Goal: Entertainment & Leisure: Browse casually

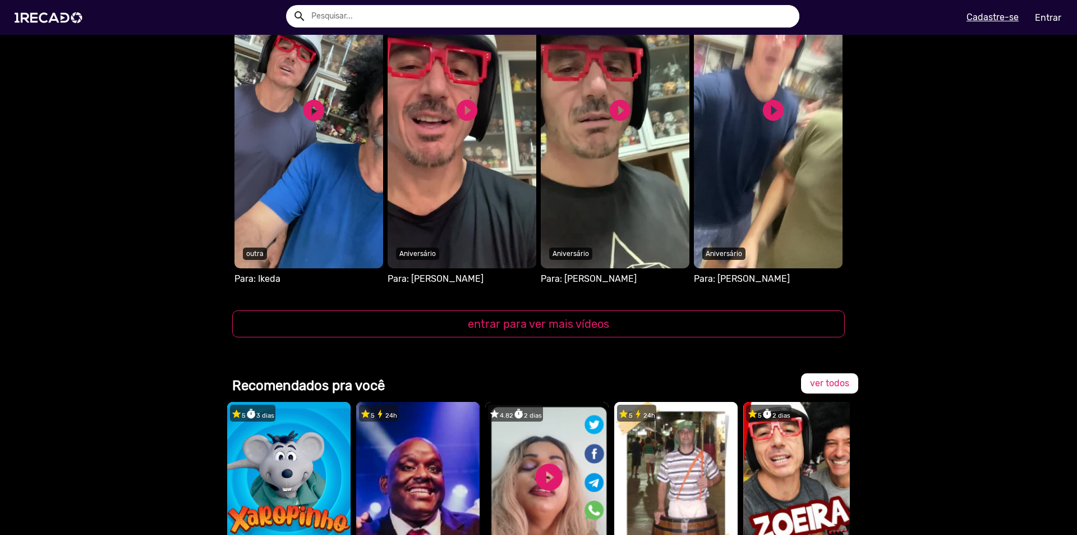
scroll to position [1403, 0]
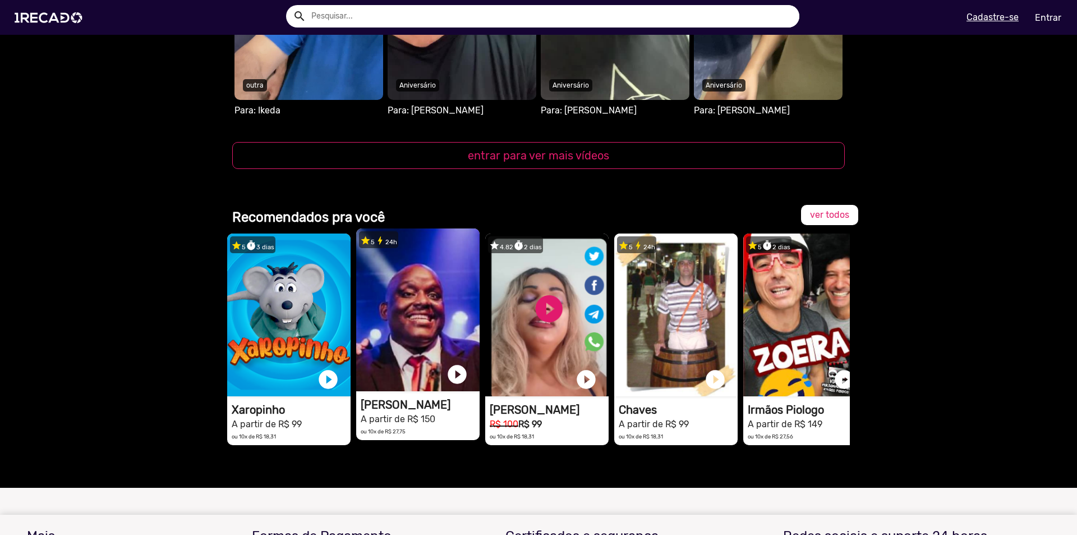
click at [438, 322] on video "1RECADO vídeos dedicados para fãs e empresas" at bounding box center [417, 309] width 123 height 163
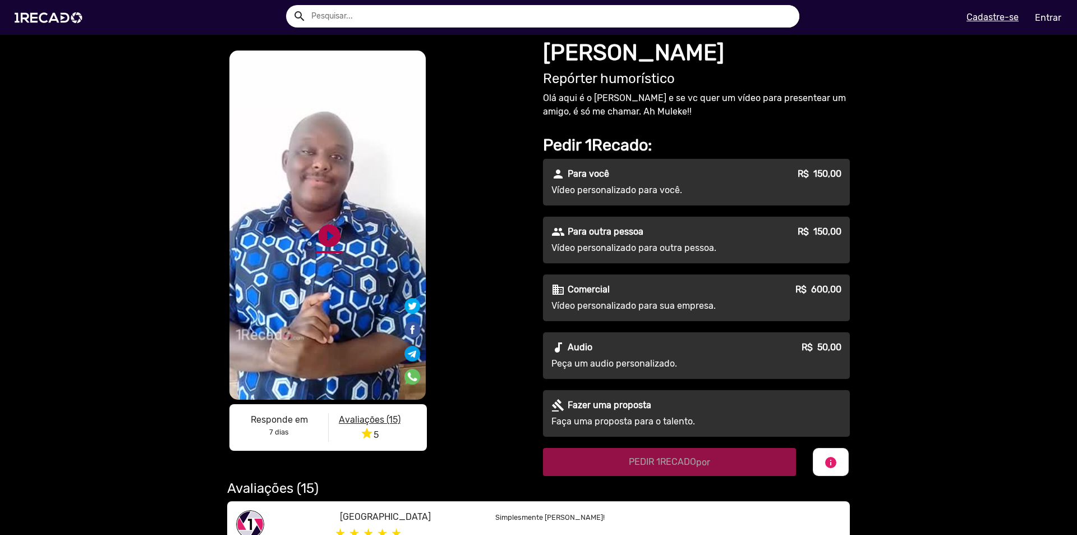
click at [318, 236] on link "play_circle_filled" at bounding box center [329, 235] width 27 height 27
click at [317, 241] on link "pause_circle" at bounding box center [329, 235] width 27 height 27
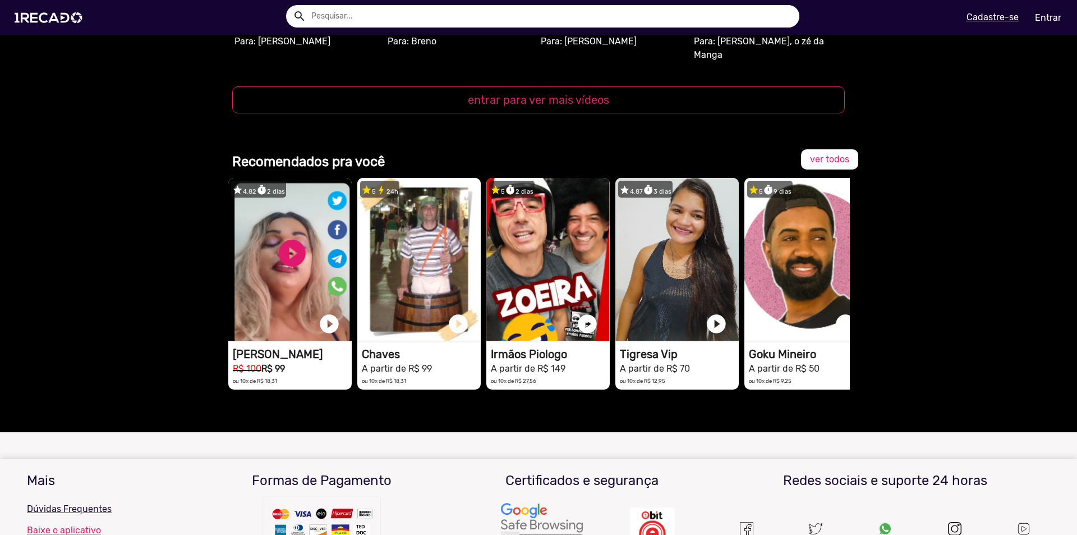
scroll to position [0, 281]
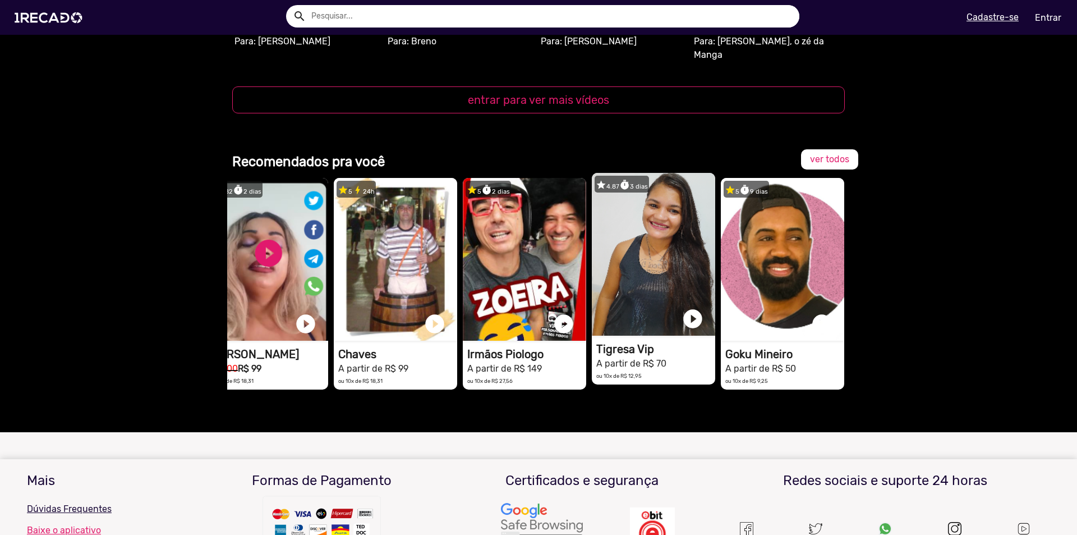
click at [664, 235] on video "1RECADO vídeos dedicados para fãs e empresas" at bounding box center [653, 254] width 123 height 163
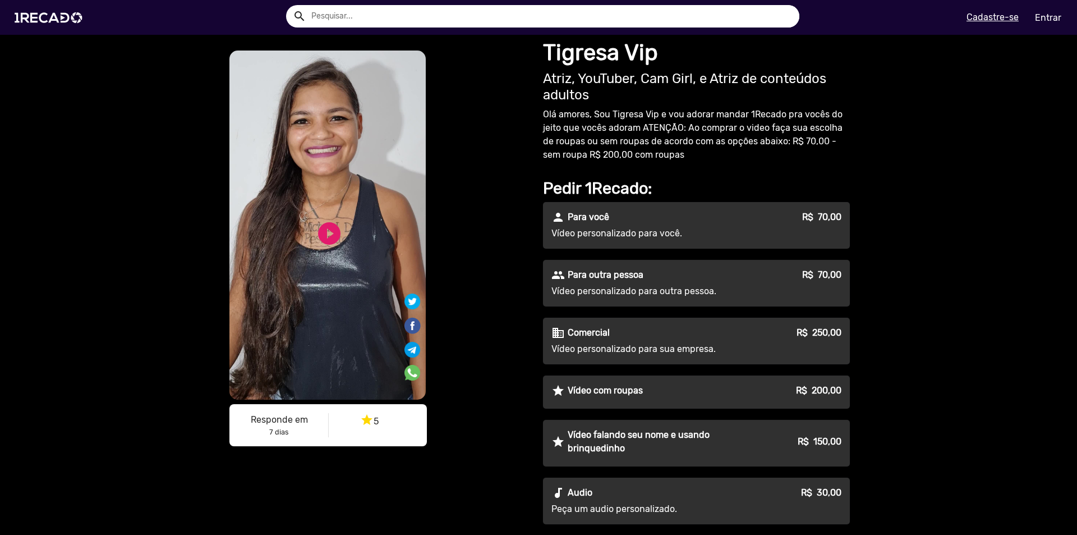
click at [343, 213] on video "S1RECADO vídeos dedicados para fãs e empresas" at bounding box center [327, 224] width 196 height 349
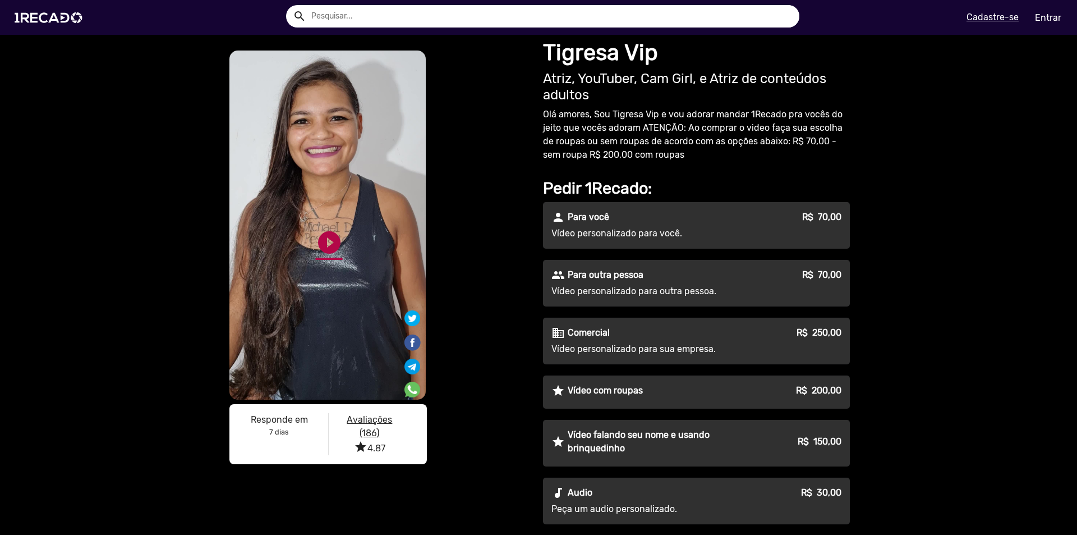
click at [327, 240] on link "play_circle_filled" at bounding box center [329, 242] width 27 height 27
click at [323, 241] on link "pause_circle" at bounding box center [329, 242] width 27 height 27
click at [318, 249] on link "play_circle_filled" at bounding box center [329, 242] width 27 height 27
click at [321, 249] on link "pause_circle" at bounding box center [329, 242] width 27 height 27
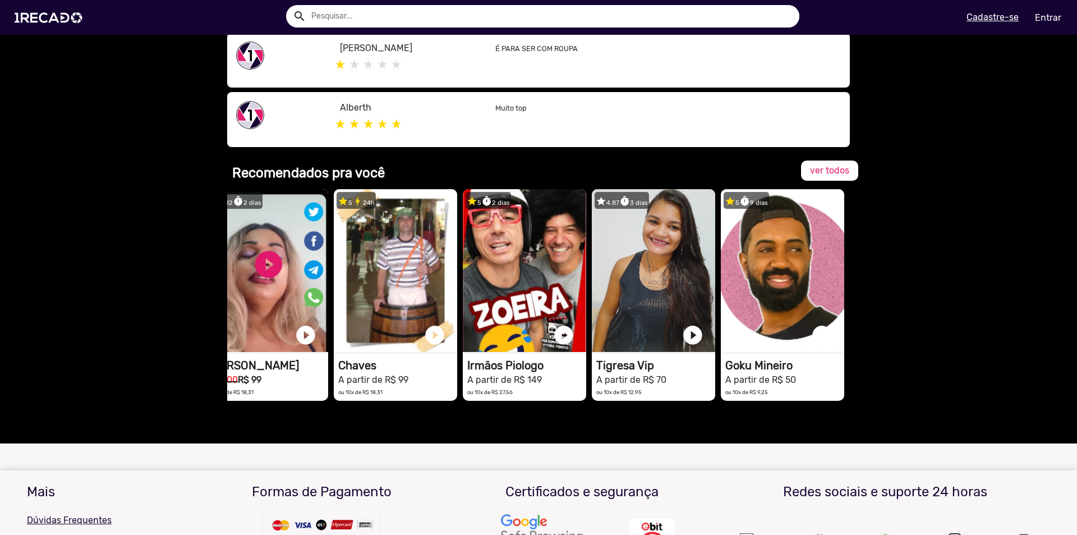
scroll to position [786, 0]
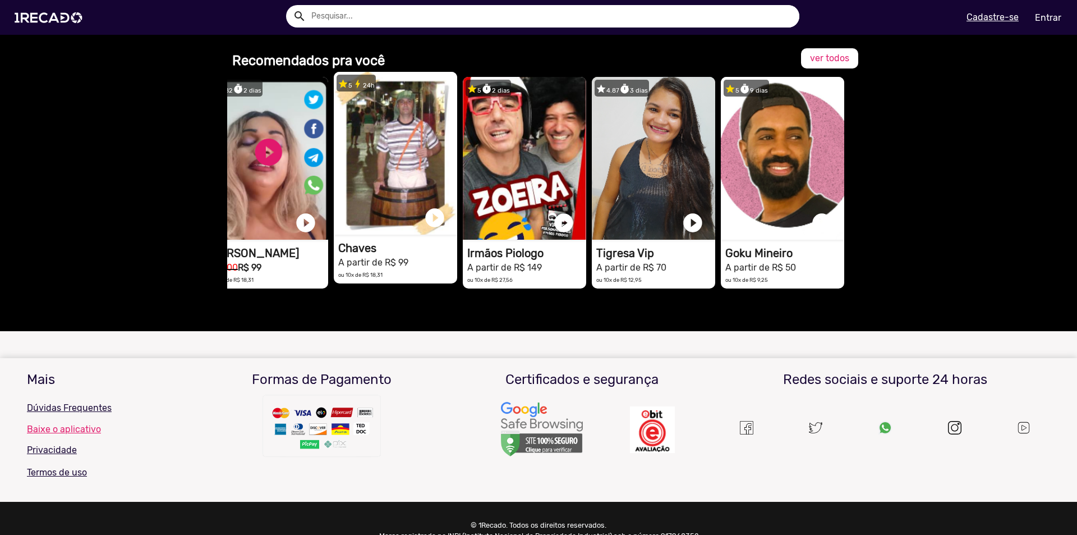
click at [411, 154] on video "1RECADO vídeos dedicados para fãs e empresas" at bounding box center [395, 153] width 123 height 163
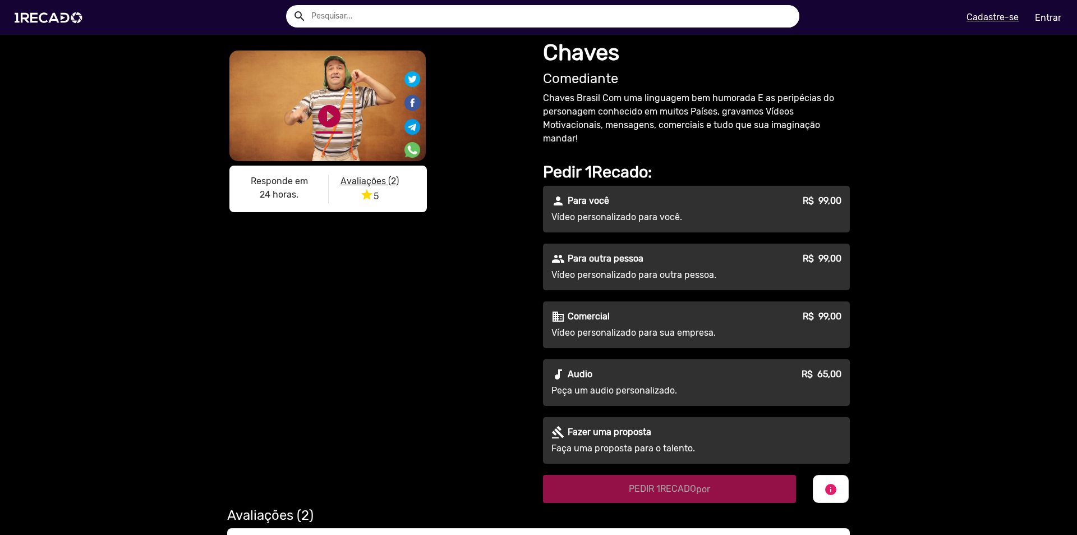
click at [328, 105] on link "play_circle_filled" at bounding box center [329, 116] width 27 height 27
click at [289, 161] on video "S1RECADO vídeos dedicados para fãs e empresas" at bounding box center [327, 105] width 196 height 111
click at [326, 130] on link "pause_circle" at bounding box center [329, 116] width 27 height 27
click at [54, 19] on img at bounding box center [50, 18] width 85 height 48
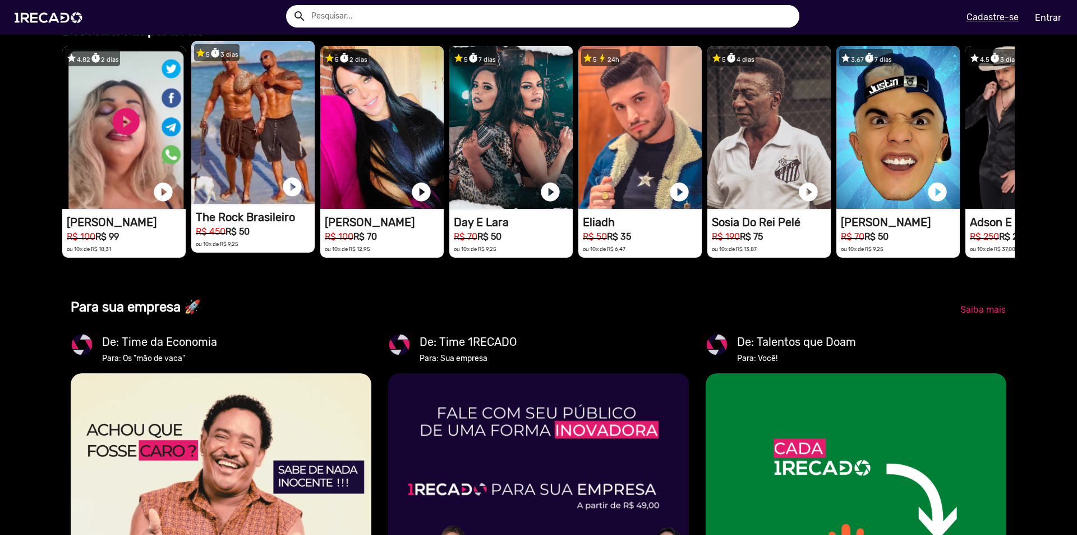
scroll to position [0, 1069]
click at [277, 149] on video "1RECADO vídeos dedicados para fãs e empresas" at bounding box center [252, 122] width 123 height 163
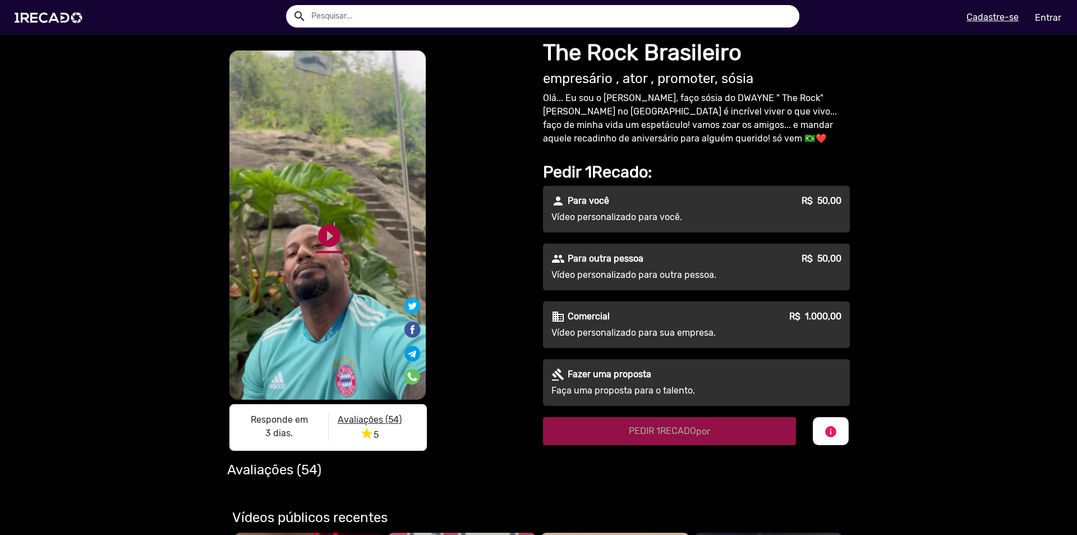
click at [328, 226] on link "play_circle_filled" at bounding box center [329, 235] width 27 height 27
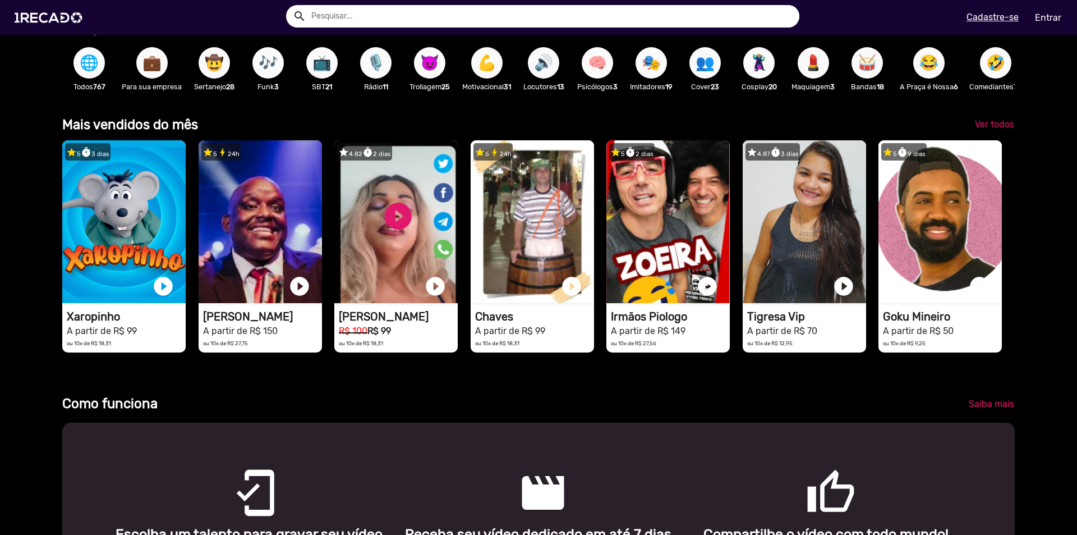
scroll to position [112, 0]
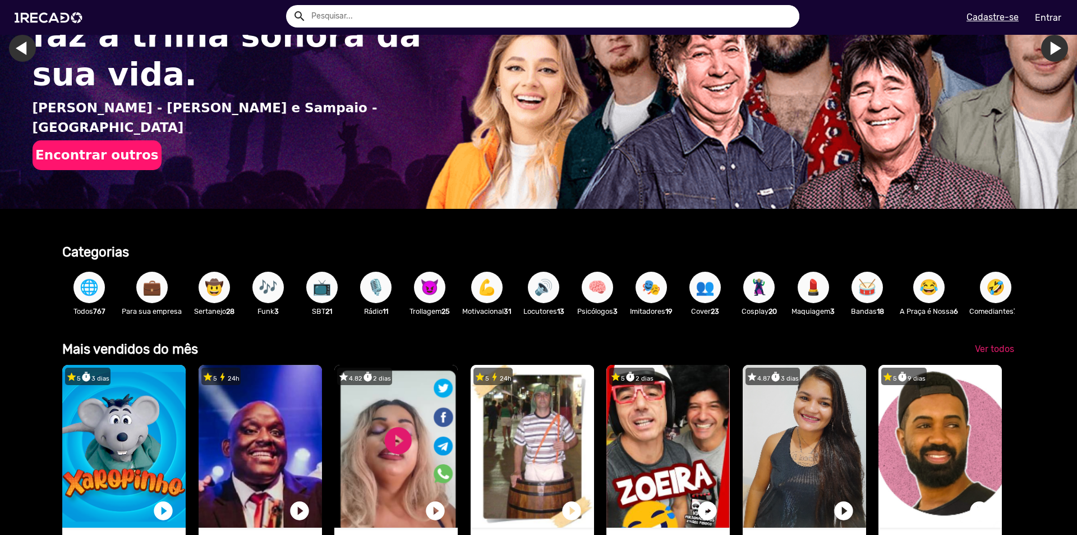
click at [362, 19] on input "text" at bounding box center [551, 16] width 497 height 22
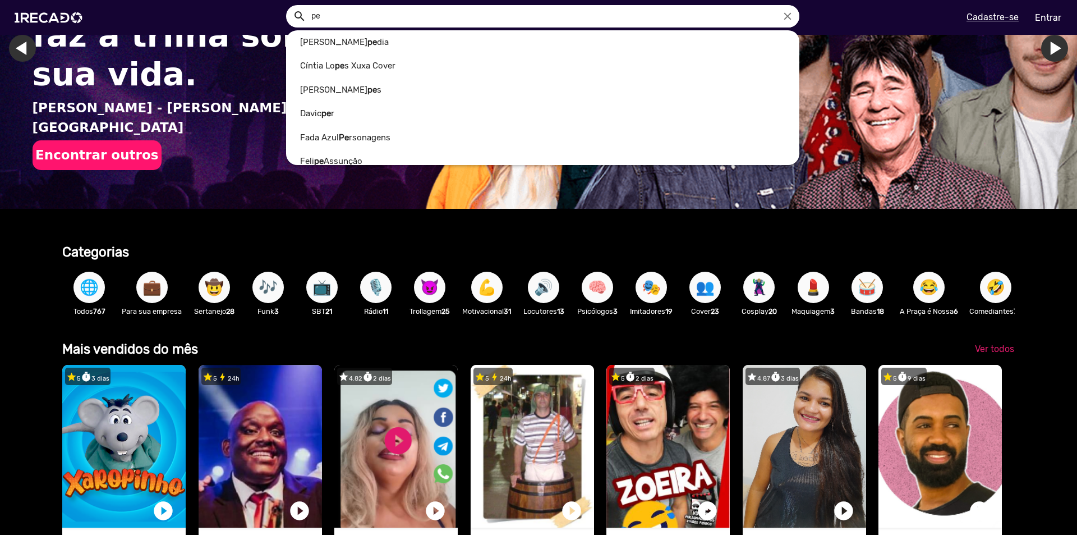
scroll to position [0, 1069]
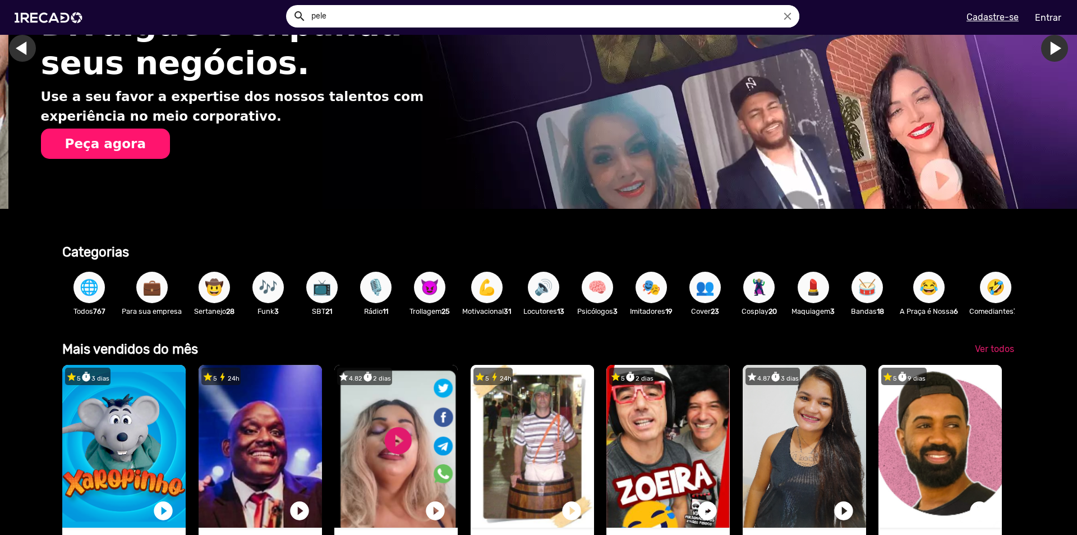
click at [339, 8] on input "pele" at bounding box center [551, 16] width 497 height 22
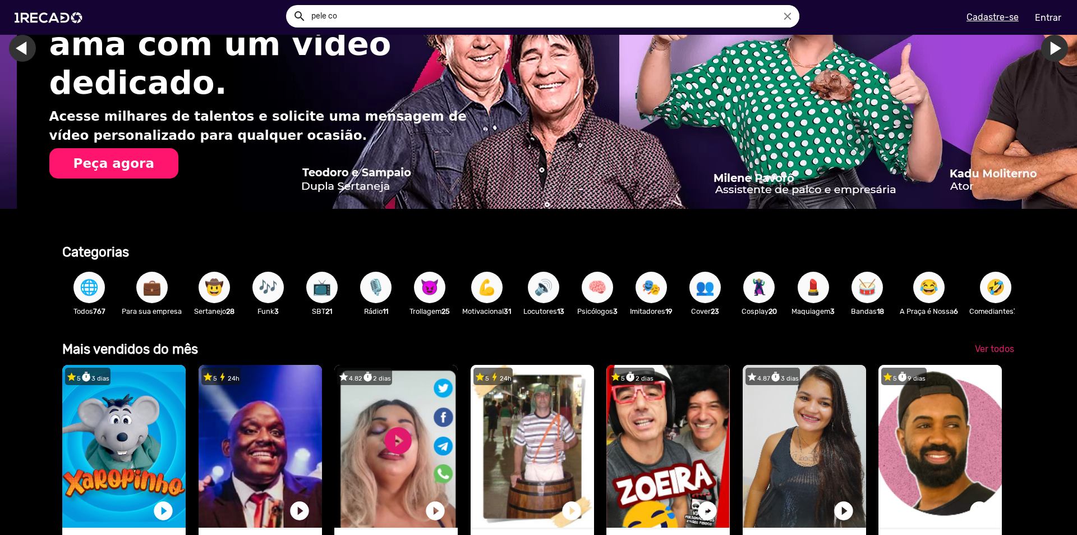
scroll to position [0, 3207]
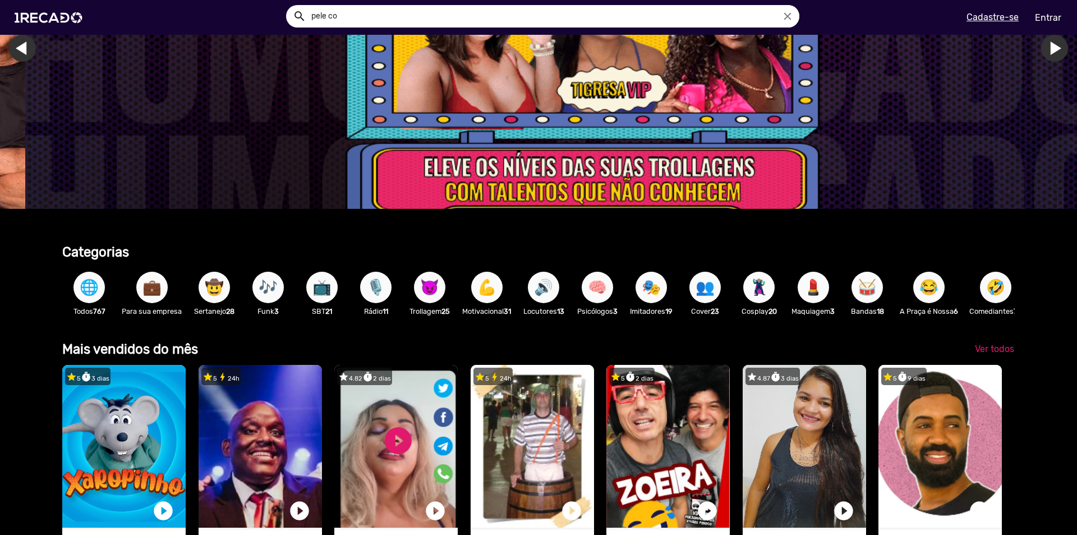
click at [568, 16] on input "pele co" at bounding box center [551, 16] width 497 height 22
type input "pele"
click at [289, 6] on button "search" at bounding box center [299, 16] width 20 height 20
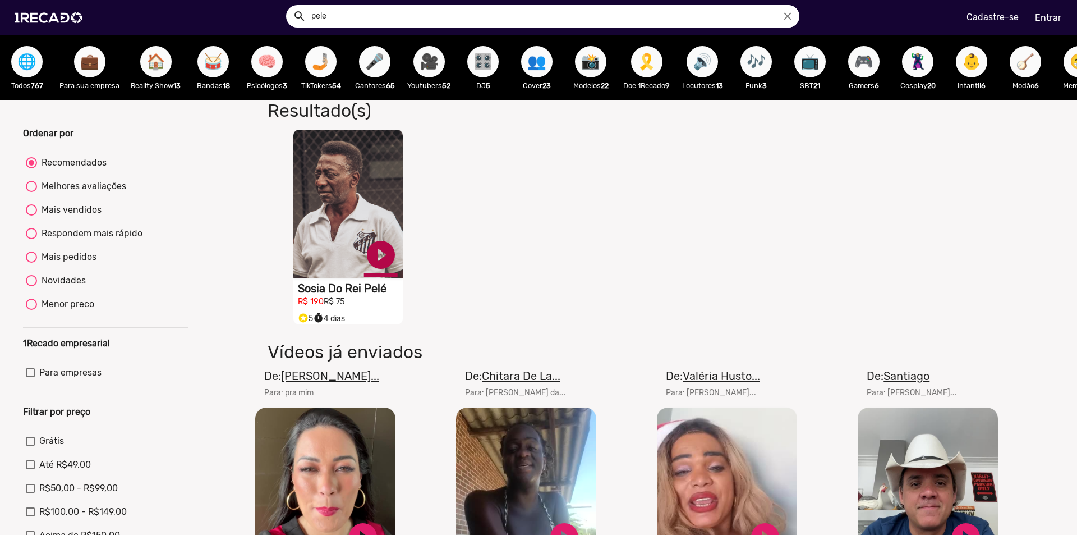
click at [382, 264] on link "play_circle_filled" at bounding box center [381, 255] width 34 height 34
click at [362, 227] on video "S1RECADO vídeos dedicados para fãs e empresas" at bounding box center [347, 204] width 109 height 148
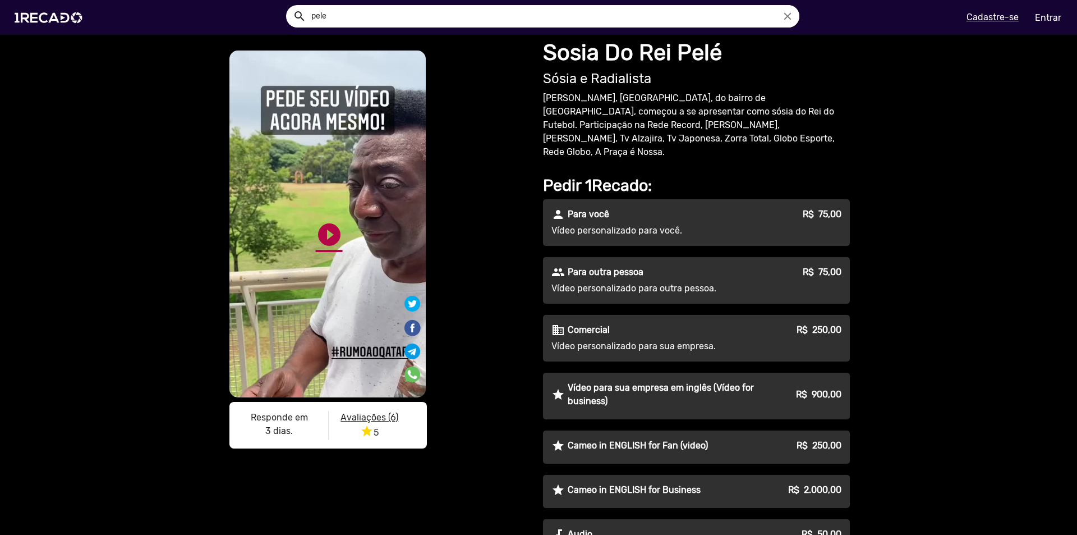
click at [333, 236] on link "play_circle_filled" at bounding box center [329, 234] width 27 height 27
drag, startPoint x: 391, startPoint y: 263, endPoint x: 394, endPoint y: 258, distance: 6.5
click at [393, 259] on video "S1RECADO vídeos dedicados para fãs e empresas" at bounding box center [327, 223] width 196 height 347
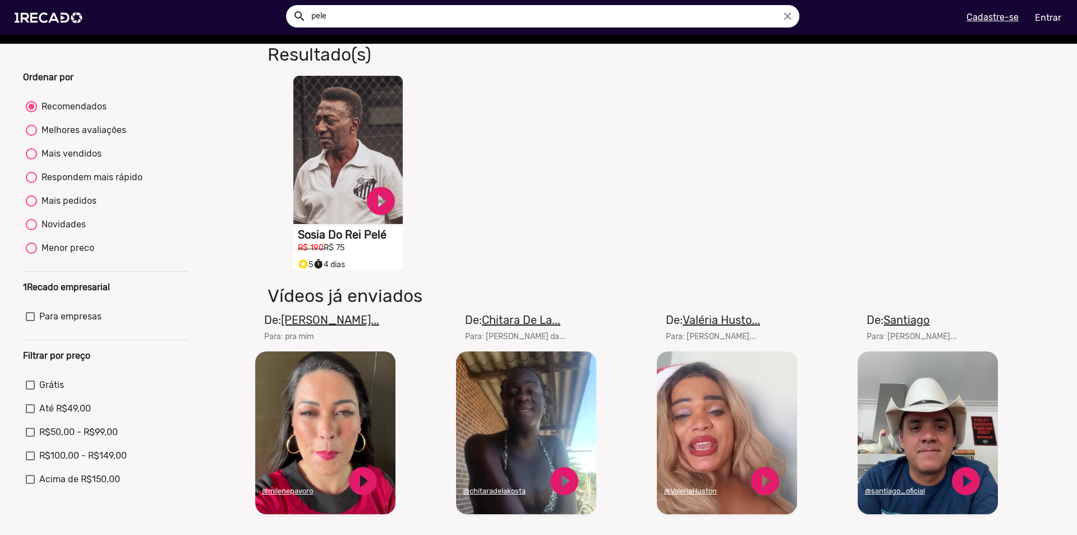
scroll to position [168, 0]
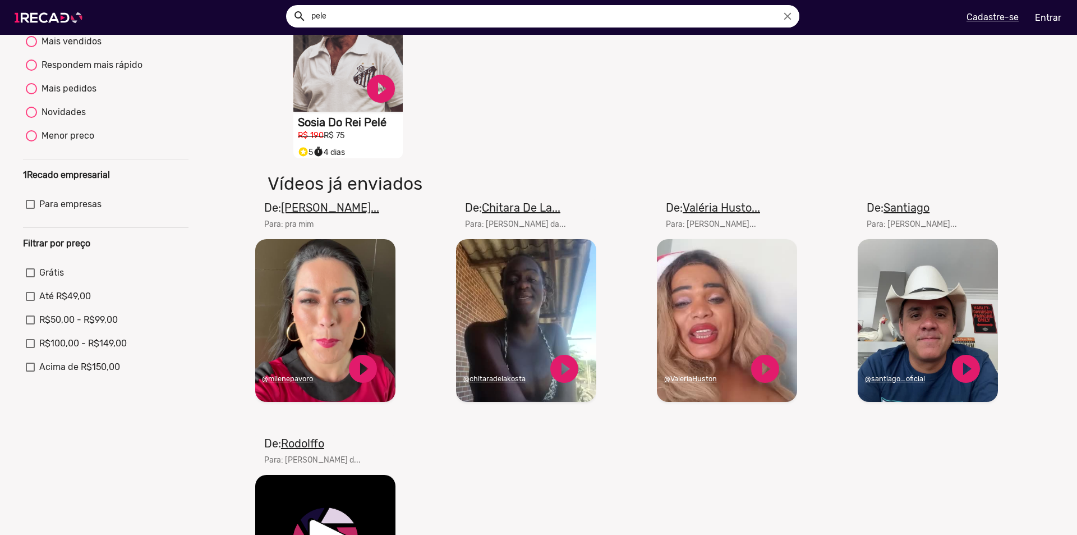
click at [62, 11] on img at bounding box center [50, 18] width 85 height 48
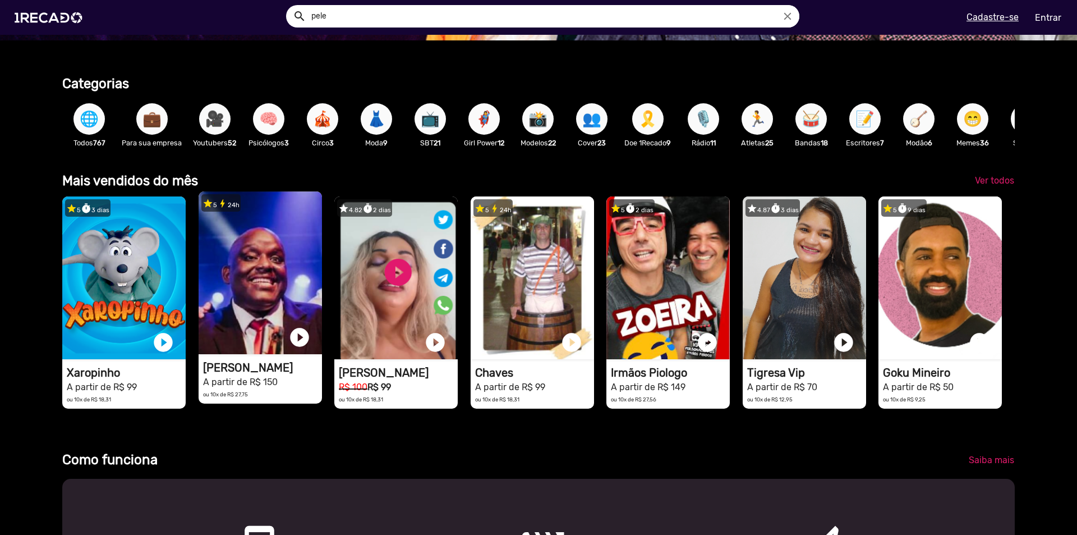
scroll to position [393, 0]
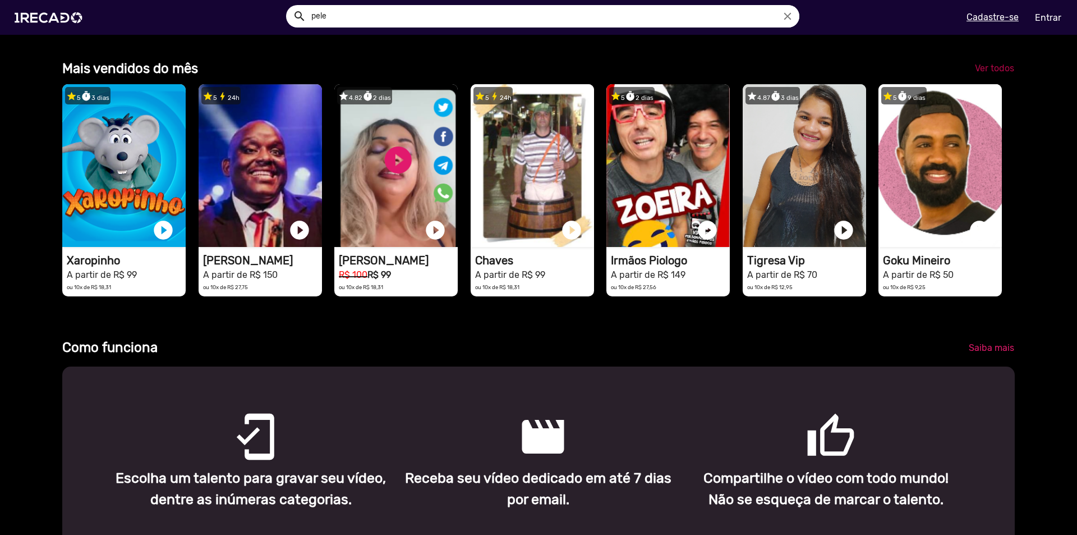
click at [989, 71] on span "Ver todos" at bounding box center [994, 68] width 39 height 11
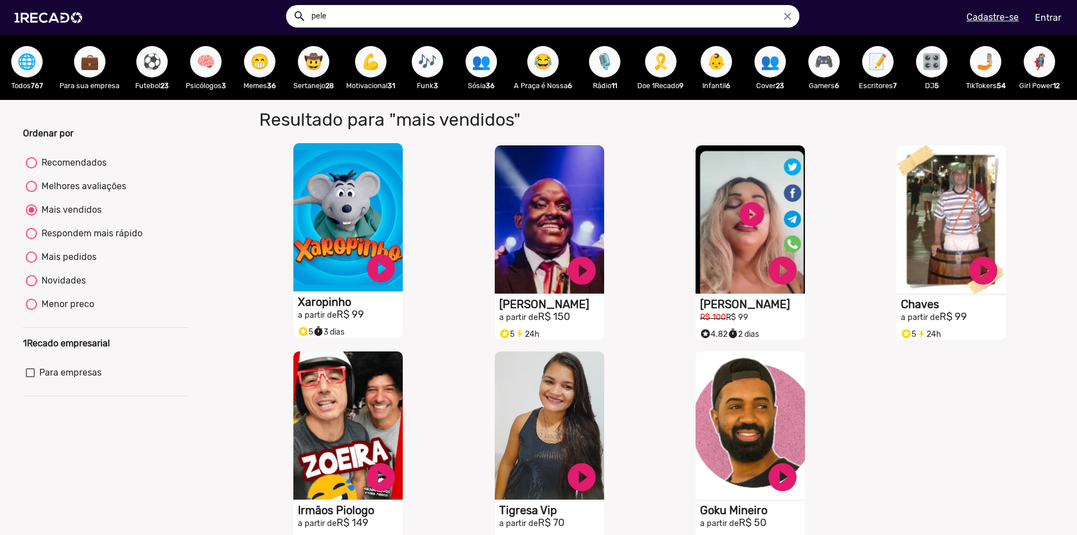
click at [348, 240] on video "S1RECADO vídeos dedicados para fãs e empresas" at bounding box center [347, 217] width 109 height 148
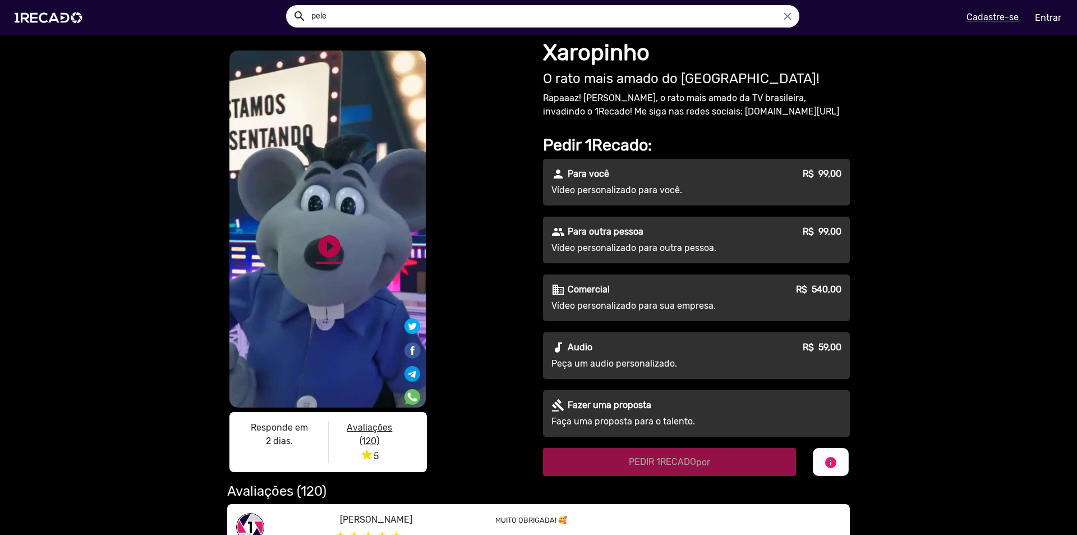
click at [326, 233] on link "play_circle_filled" at bounding box center [329, 246] width 27 height 27
click at [117, 180] on div "S1RECADO vídeos dedicados para fãs e empresas S1RECADO vídeos dedicados para fã…" at bounding box center [538, 359] width 1077 height 648
click at [323, 238] on link "pause_circle" at bounding box center [329, 246] width 27 height 27
click at [949, 218] on div "S1RECADO vídeos dedicados para fãs e empresas S1RECADO vídeos dedicados para fã…" at bounding box center [538, 359] width 1077 height 648
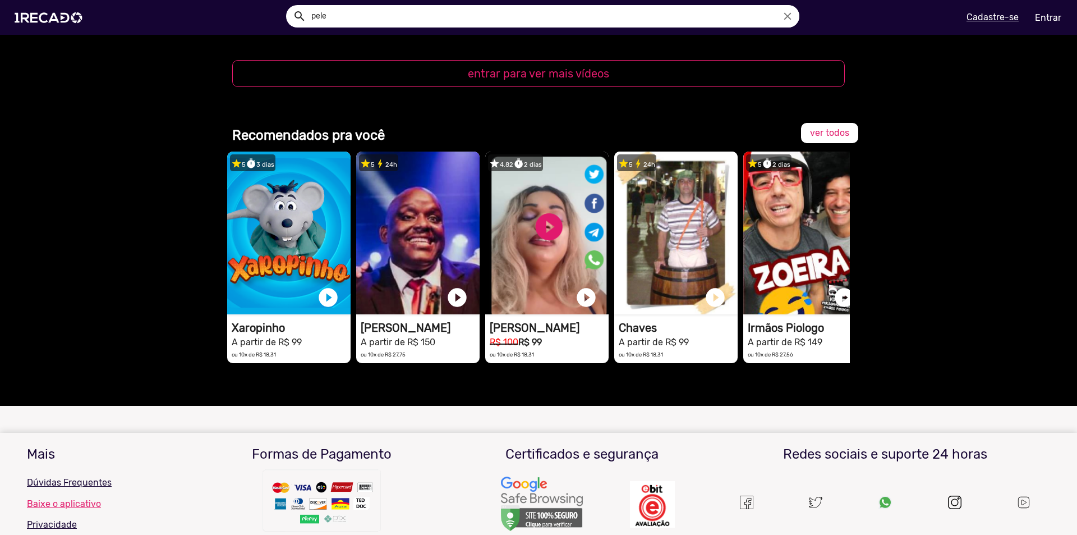
scroll to position [1459, 0]
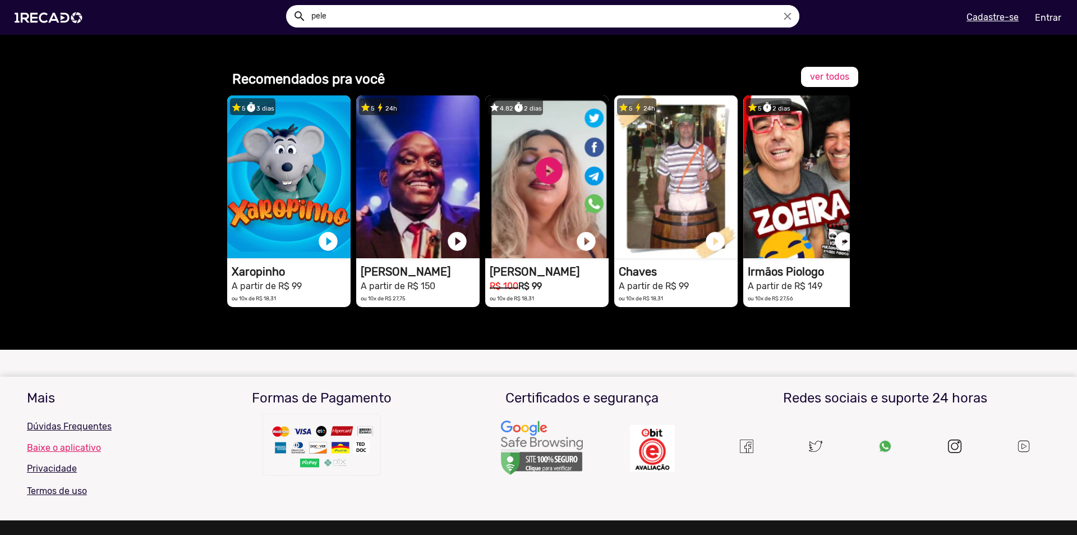
drag, startPoint x: 602, startPoint y: 290, endPoint x: 618, endPoint y: 284, distance: 17.2
click at [616, 285] on div "Recomendados pra você ver todos star 5 timer 3 dias 1RECADO vídeos dedicados pa…" at bounding box center [539, 204] width 640 height 292
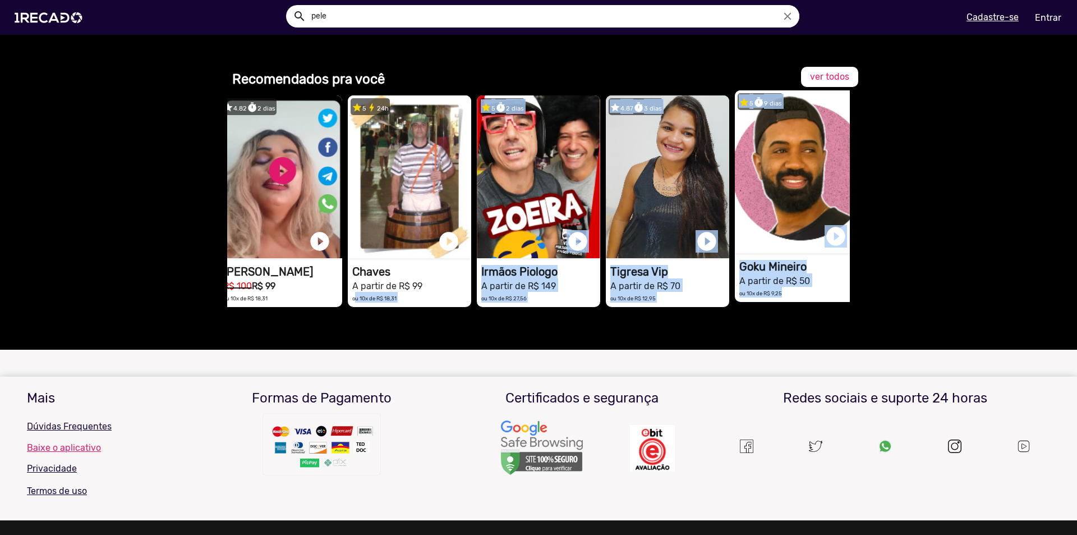
scroll to position [0, 281]
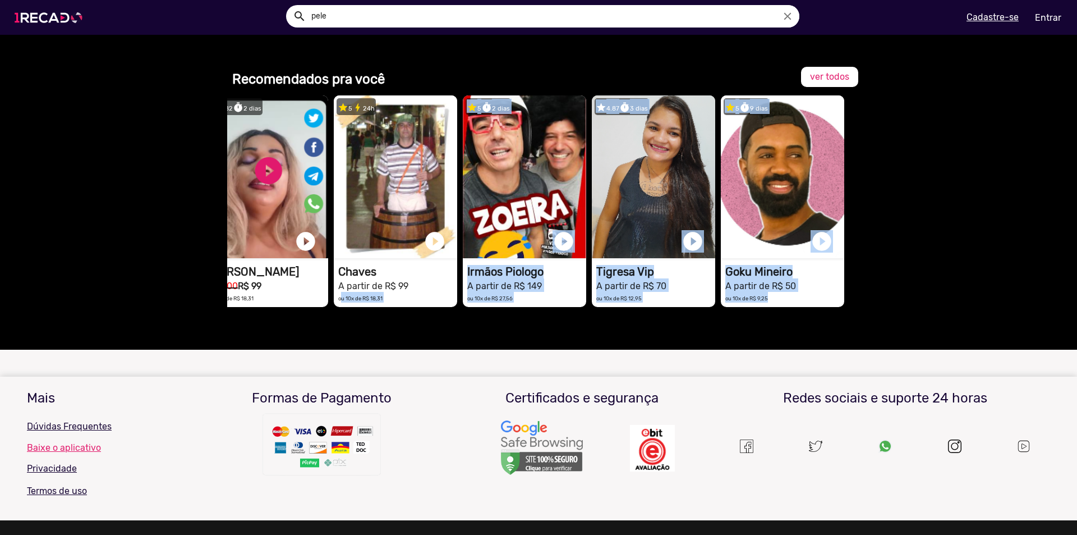
click at [63, 1] on img at bounding box center [50, 18] width 85 height 48
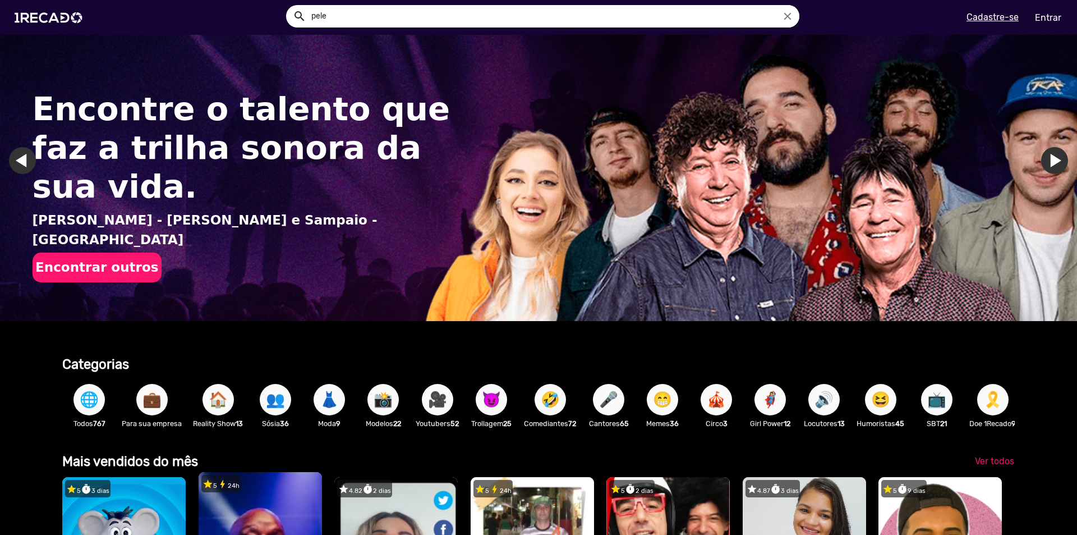
scroll to position [393, 0]
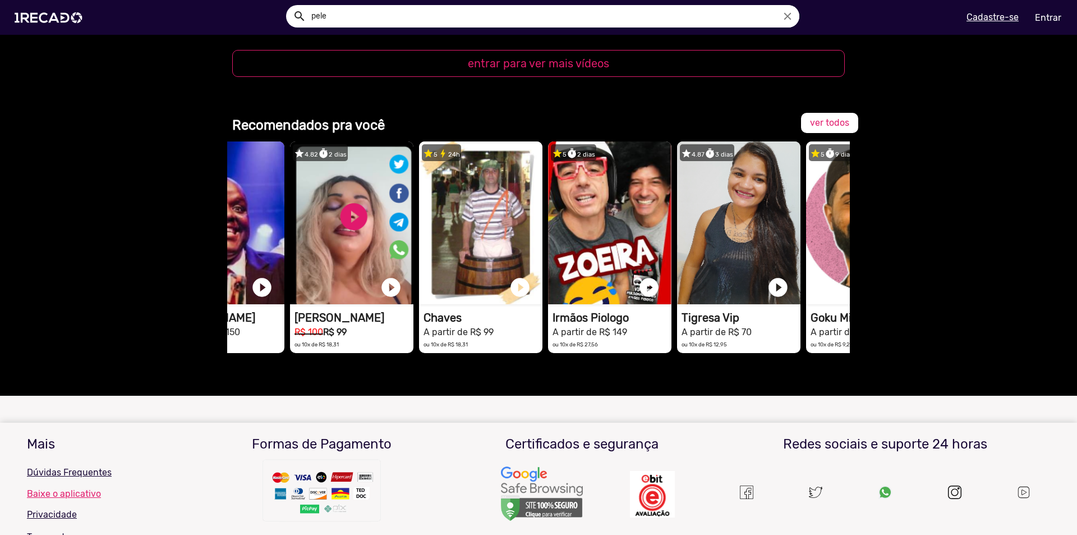
scroll to position [0, 245]
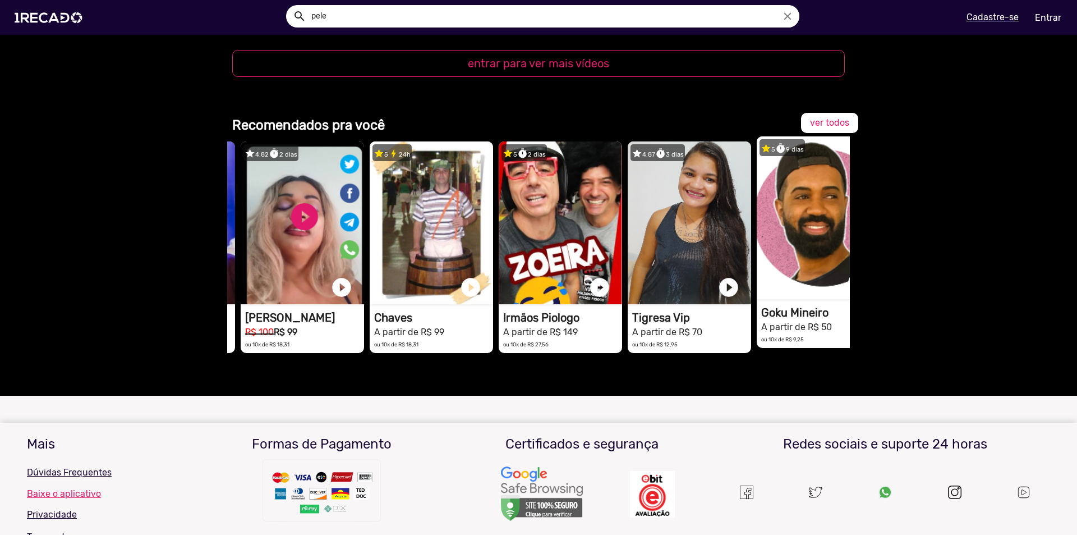
click at [784, 242] on video "1RECADO vídeos dedicados para fãs e empresas" at bounding box center [818, 217] width 123 height 163
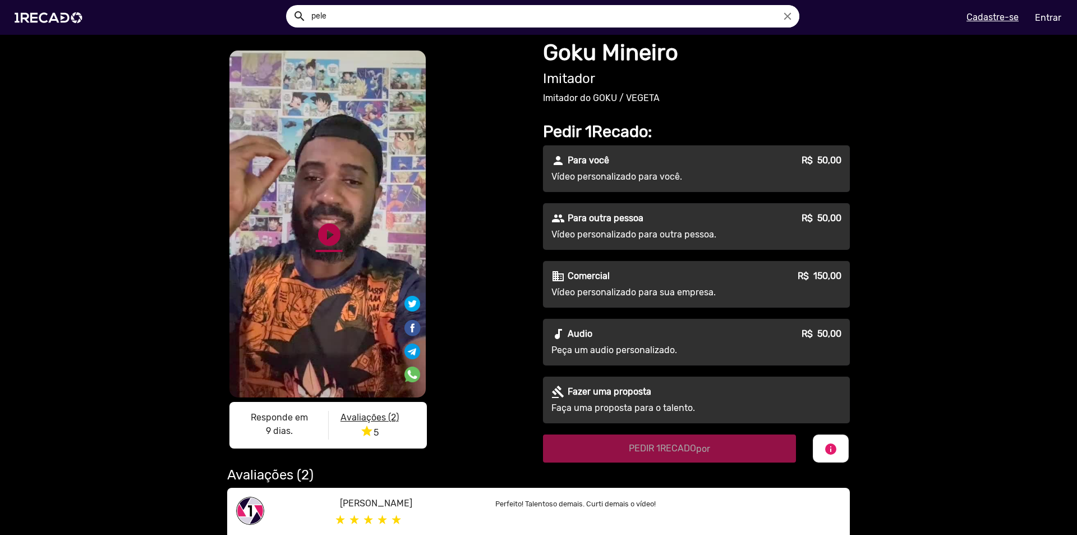
click at [324, 242] on link "play_circle_filled" at bounding box center [329, 234] width 27 height 27
click at [324, 229] on link "pause_circle" at bounding box center [329, 234] width 27 height 27
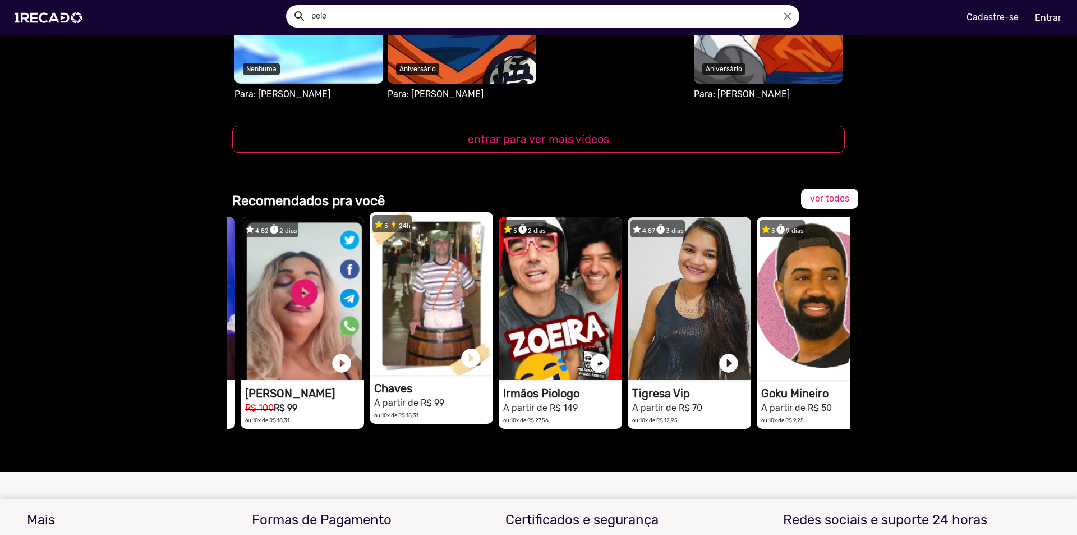
scroll to position [1291, 0]
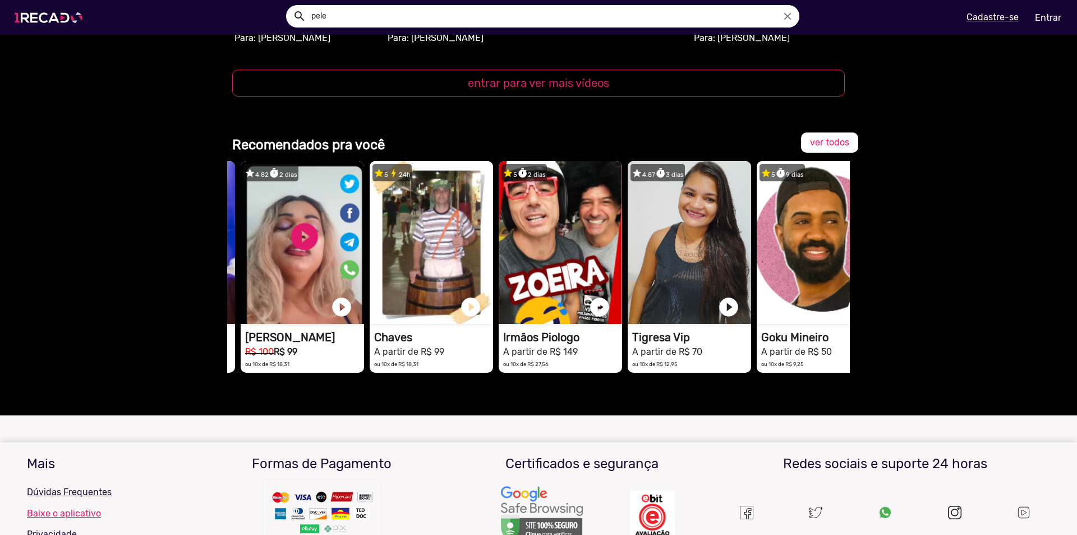
click at [59, 25] on img at bounding box center [50, 18] width 85 height 48
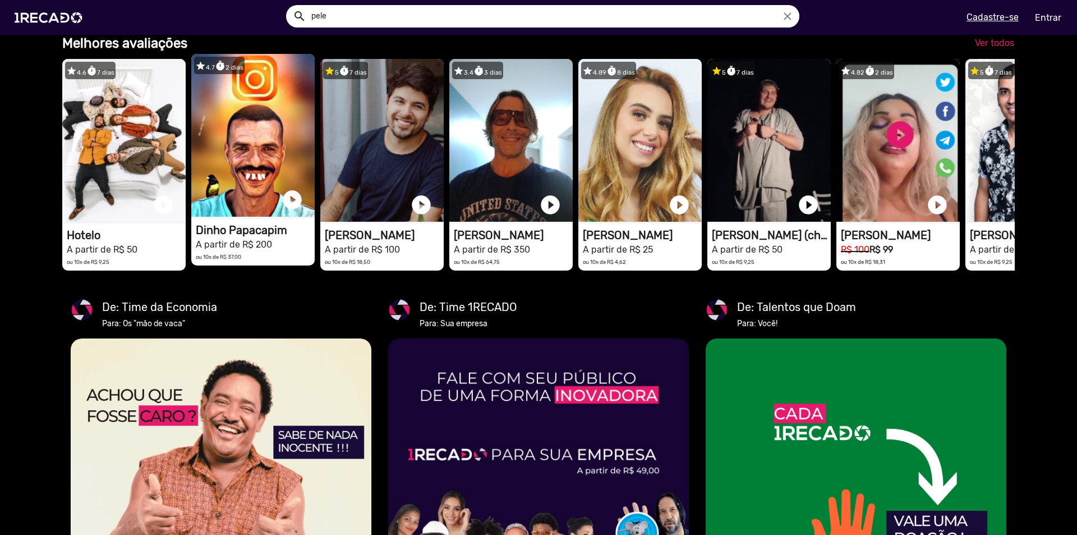
scroll to position [0, 3207]
click at [291, 211] on link "play_circle_filled" at bounding box center [292, 200] width 22 height 22
click at [269, 215] on video "1RECADO vídeos dedicados para fãs e empresas" at bounding box center [252, 135] width 123 height 163
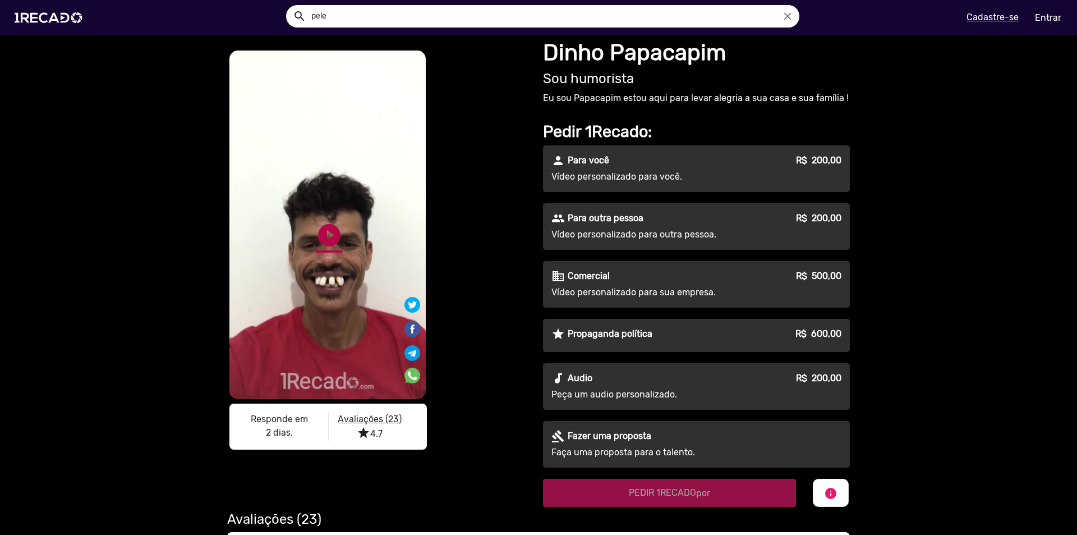
click at [329, 234] on link "play_circle_filled" at bounding box center [329, 235] width 27 height 27
click at [324, 232] on link "pause_circle" at bounding box center [329, 235] width 27 height 27
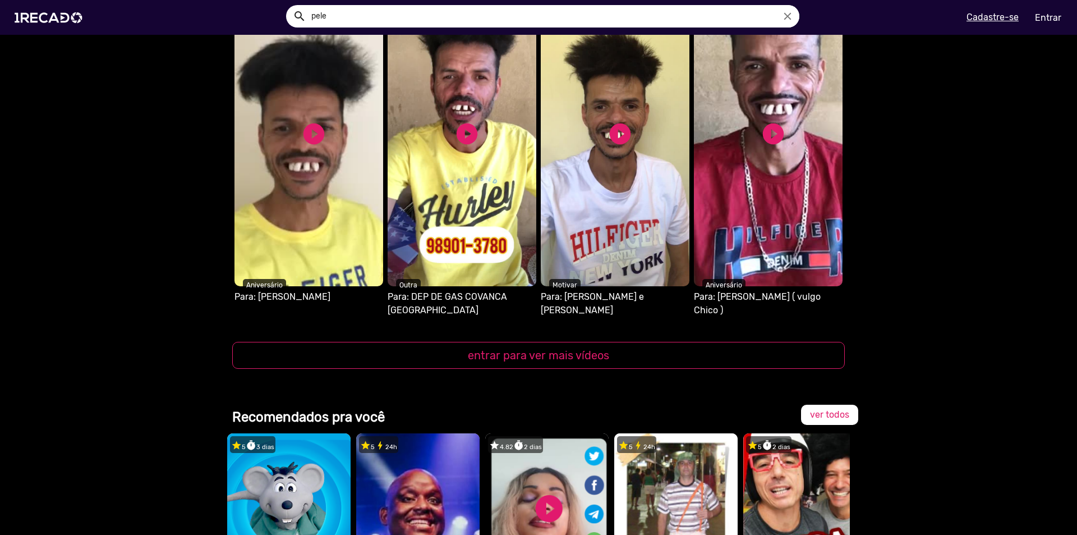
scroll to position [1066, 0]
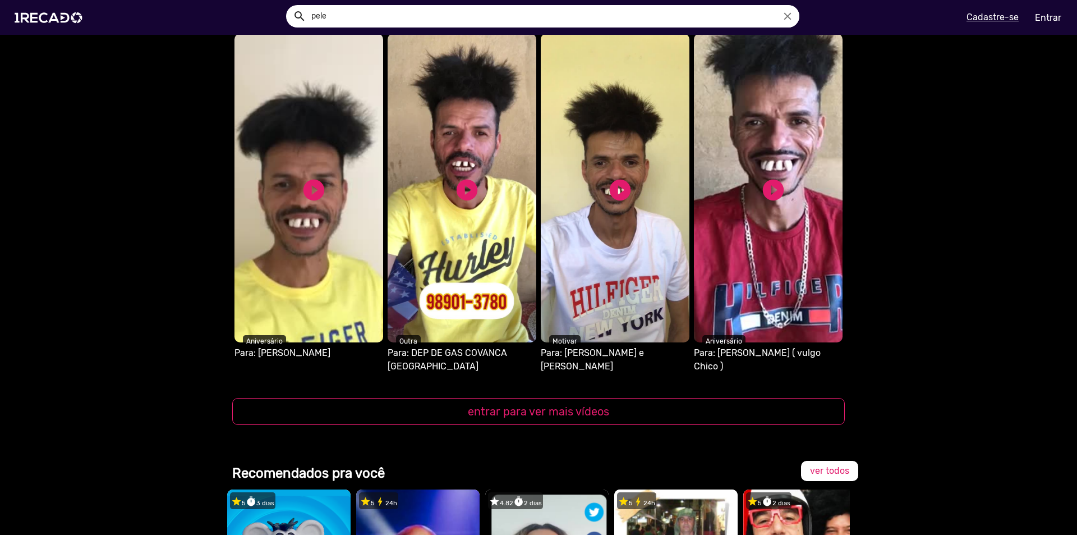
click at [443, 171] on video "S1RECADO vídeos dedicados para fãs e empresas" at bounding box center [462, 188] width 149 height 309
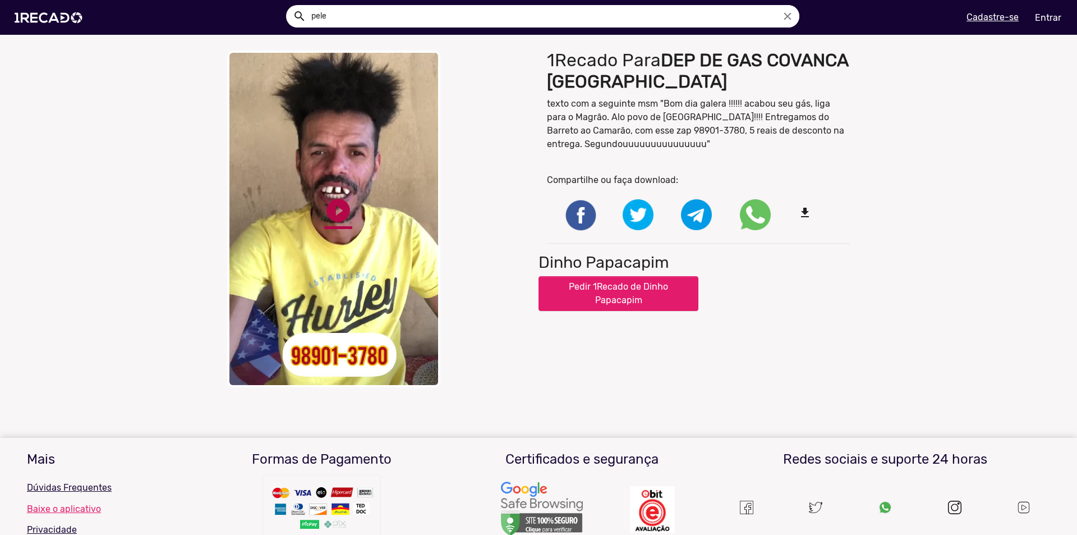
click at [336, 212] on link "play_circle_filled" at bounding box center [338, 210] width 28 height 28
click at [82, 22] on img at bounding box center [50, 18] width 85 height 48
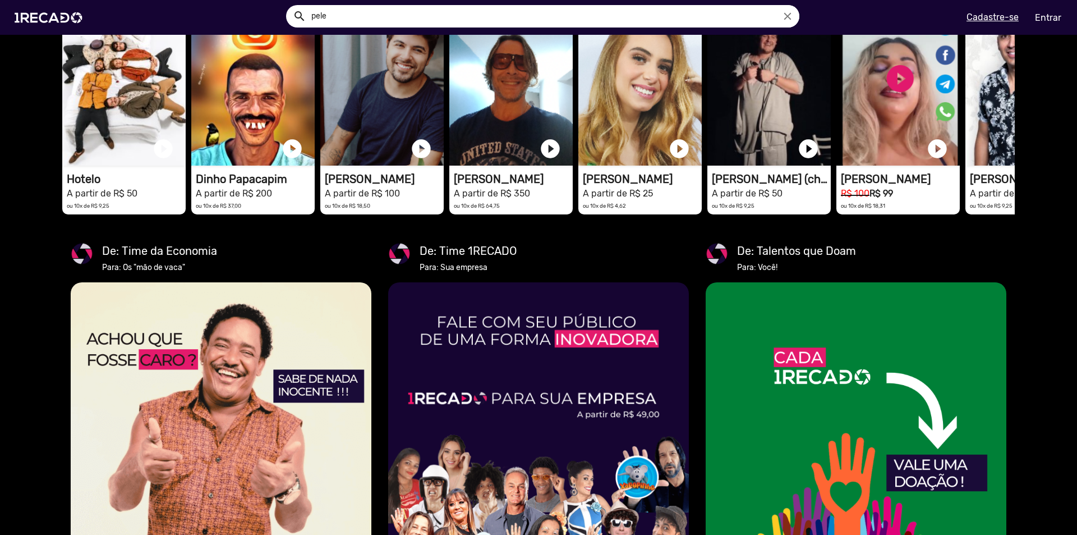
scroll to position [1852, 0]
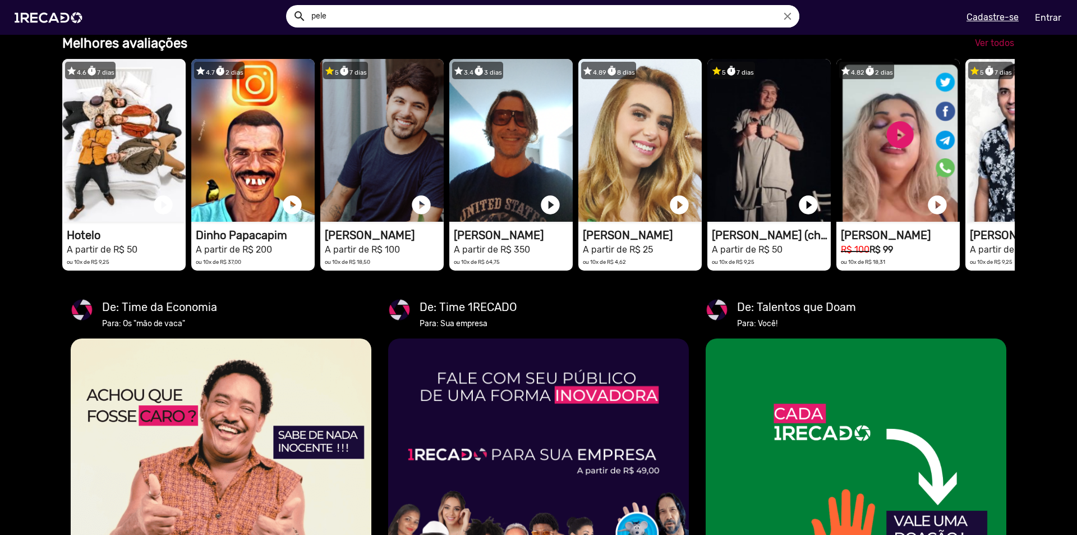
click at [991, 53] on link "Ver todos" at bounding box center [994, 43] width 57 height 20
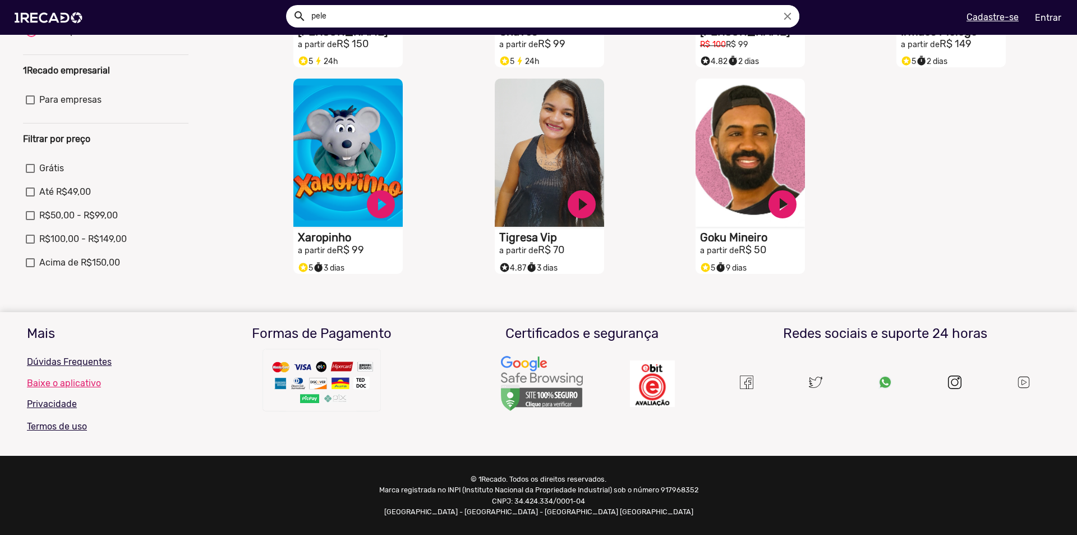
scroll to position [281, 0]
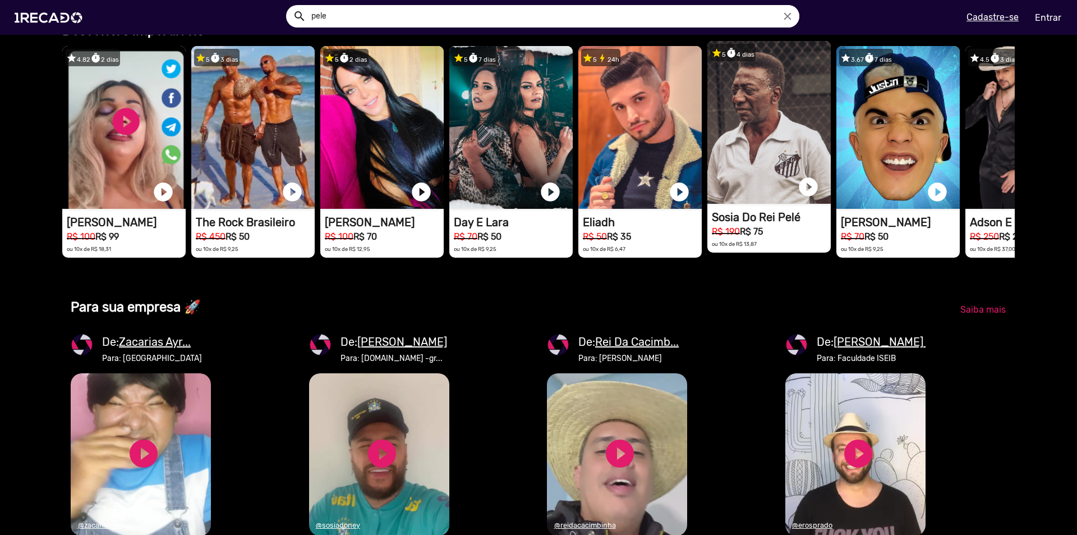
scroll to position [0, 1069]
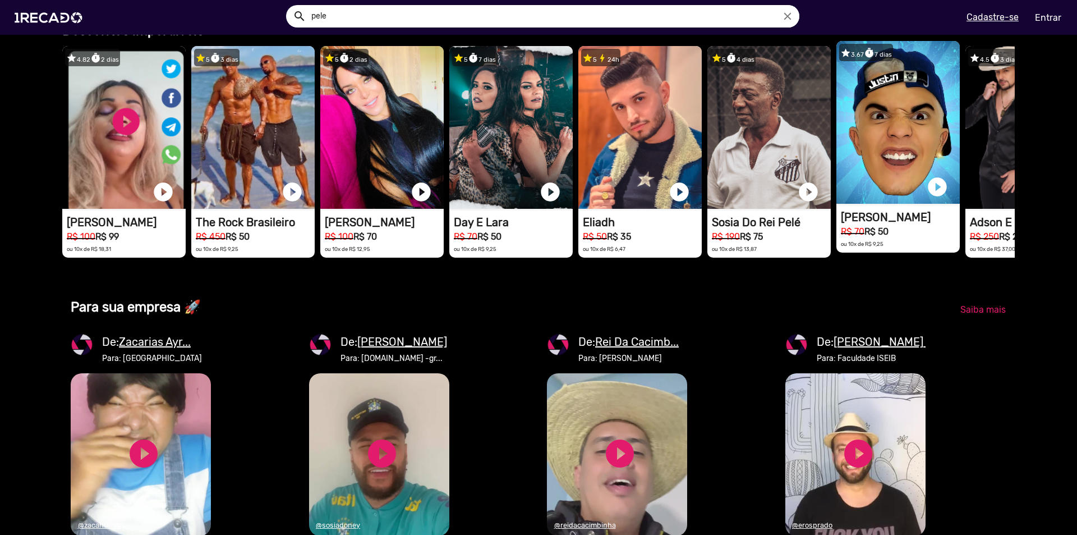
drag, startPoint x: 922, startPoint y: 160, endPoint x: 929, endPoint y: 232, distance: 72.7
click at [929, 233] on mat-card "star 3.67 timer 7 dias 1RECADO vídeos dedicados para fãs e empresas play_circle…" at bounding box center [898, 147] width 123 height 212
click at [933, 198] on link "play_circle_filled" at bounding box center [937, 187] width 22 height 22
click at [907, 185] on video "1RECADO vídeos dedicados para fãs e empresas" at bounding box center [898, 122] width 123 height 163
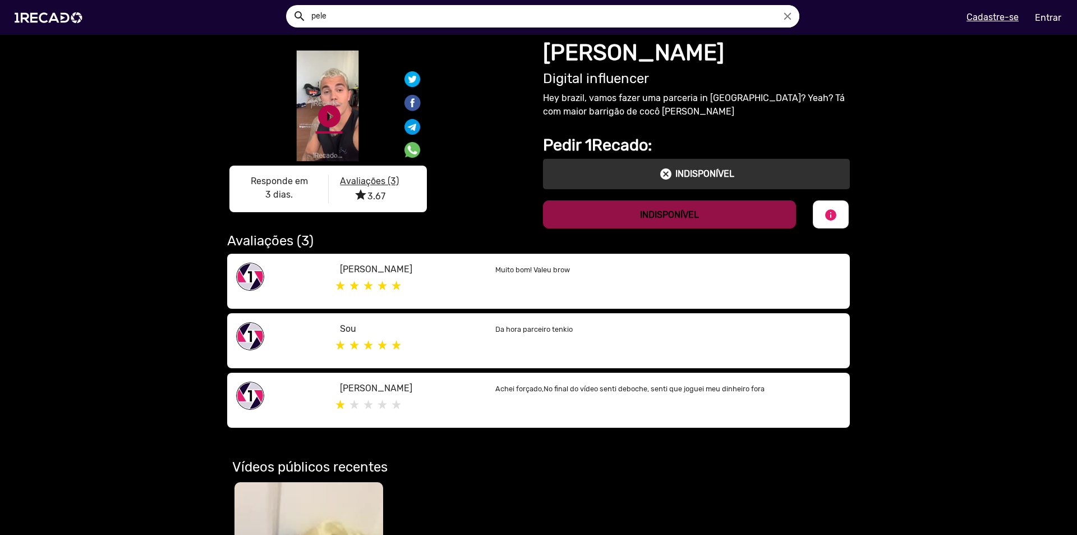
click at [320, 112] on link "play_circle_filled" at bounding box center [329, 116] width 27 height 27
drag, startPoint x: 321, startPoint y: 237, endPoint x: 341, endPoint y: 241, distance: 19.9
click at [322, 130] on link "pause_circle" at bounding box center [329, 116] width 27 height 27
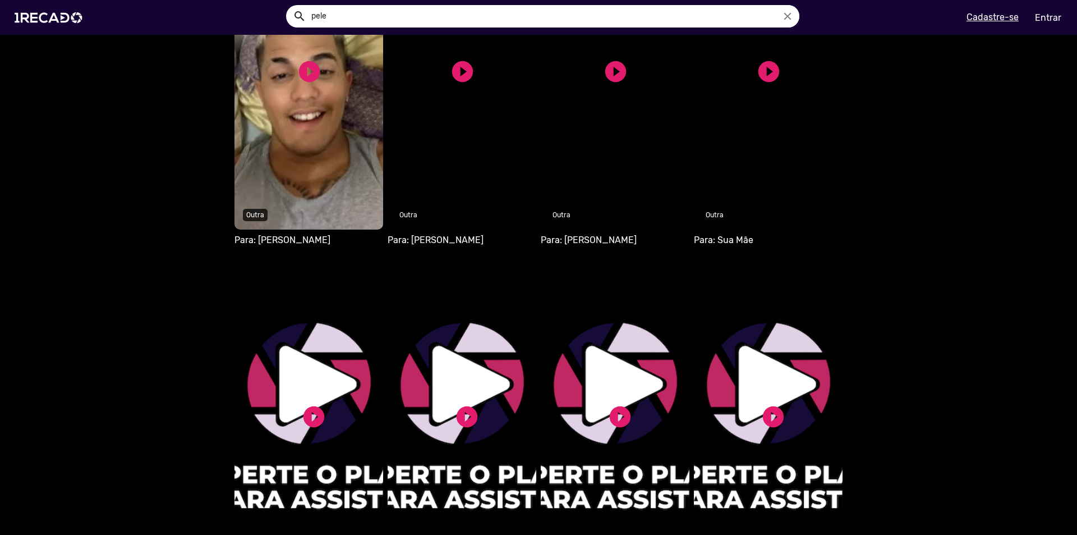
scroll to position [673, 0]
